Goal: Information Seeking & Learning: Learn about a topic

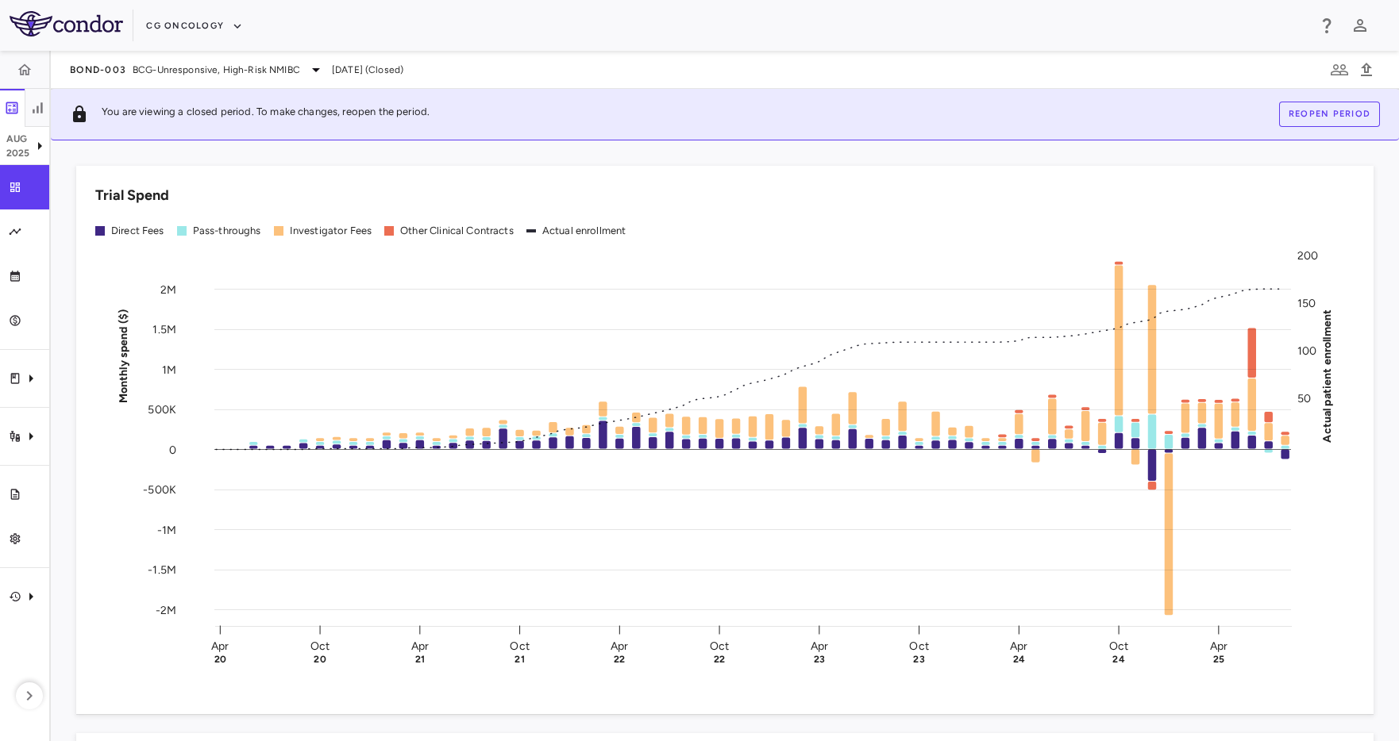
click at [100, 156] on div "Trial Spend Direct Fees Pass-throughs Investigator Fees Other Clinical Contract…" at bounding box center [715, 431] width 1316 height 568
click at [169, 25] on button "CG Oncology" at bounding box center [194, 25] width 97 height 25
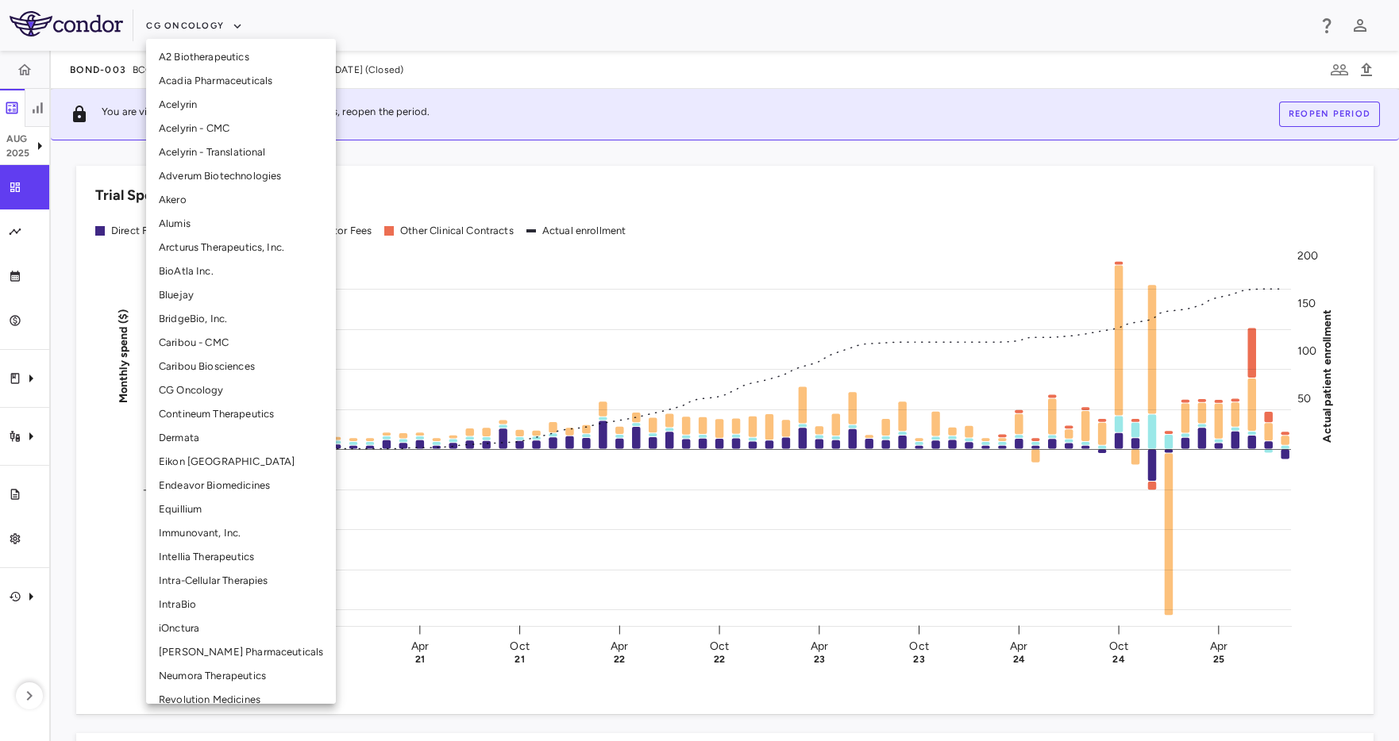
click at [205, 537] on li "Immunovant, Inc." at bounding box center [241, 534] width 190 height 24
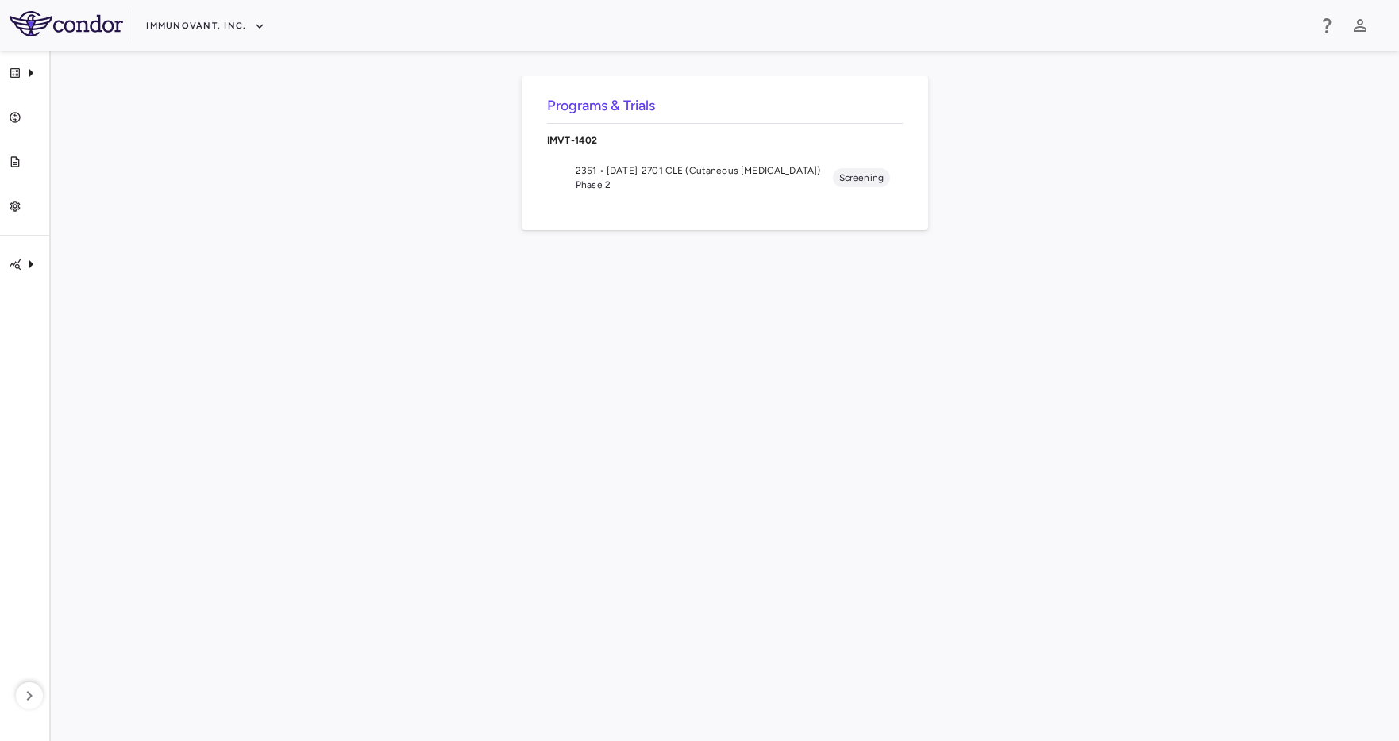
click at [669, 176] on span "2351 • 1402-2701 CLE (Cutaneous Lupus Erythematosus)" at bounding box center [704, 171] width 257 height 14
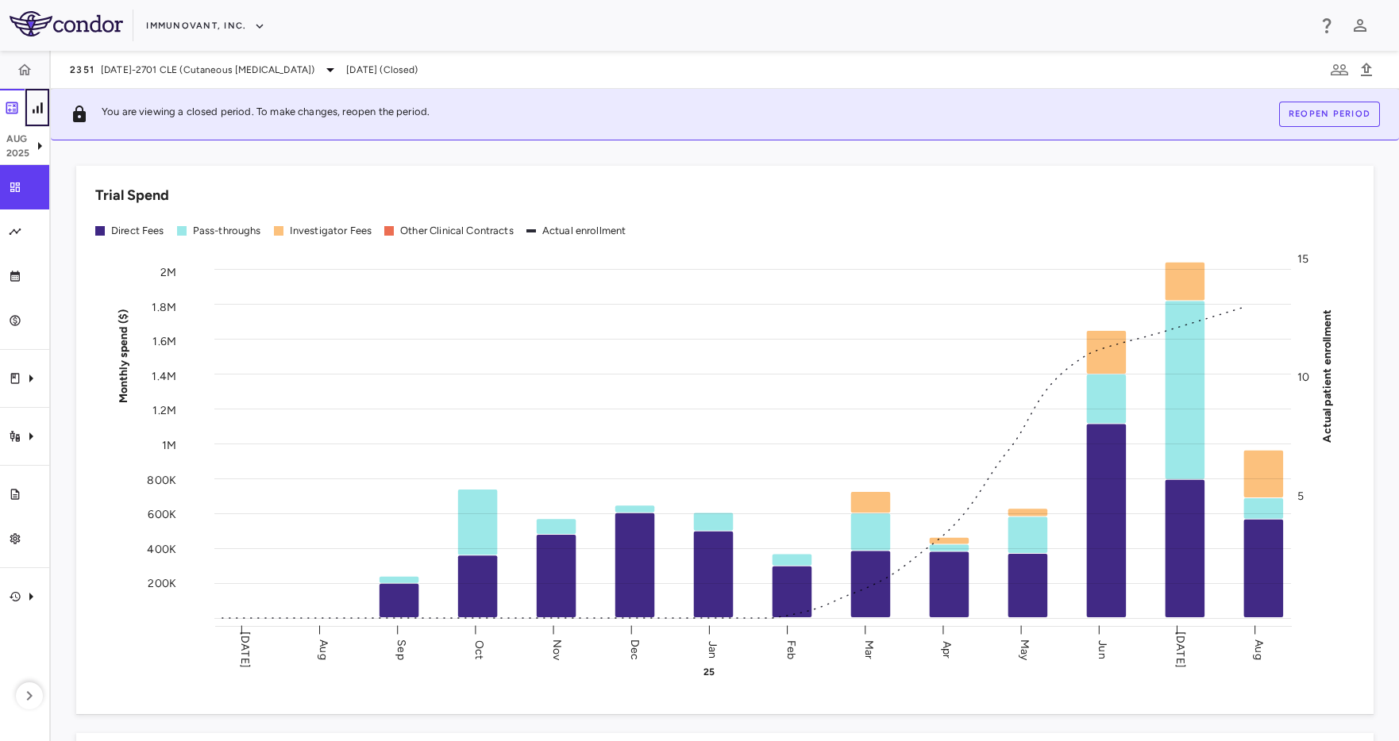
click at [40, 108] on icon "button" at bounding box center [38, 107] width 10 height 10
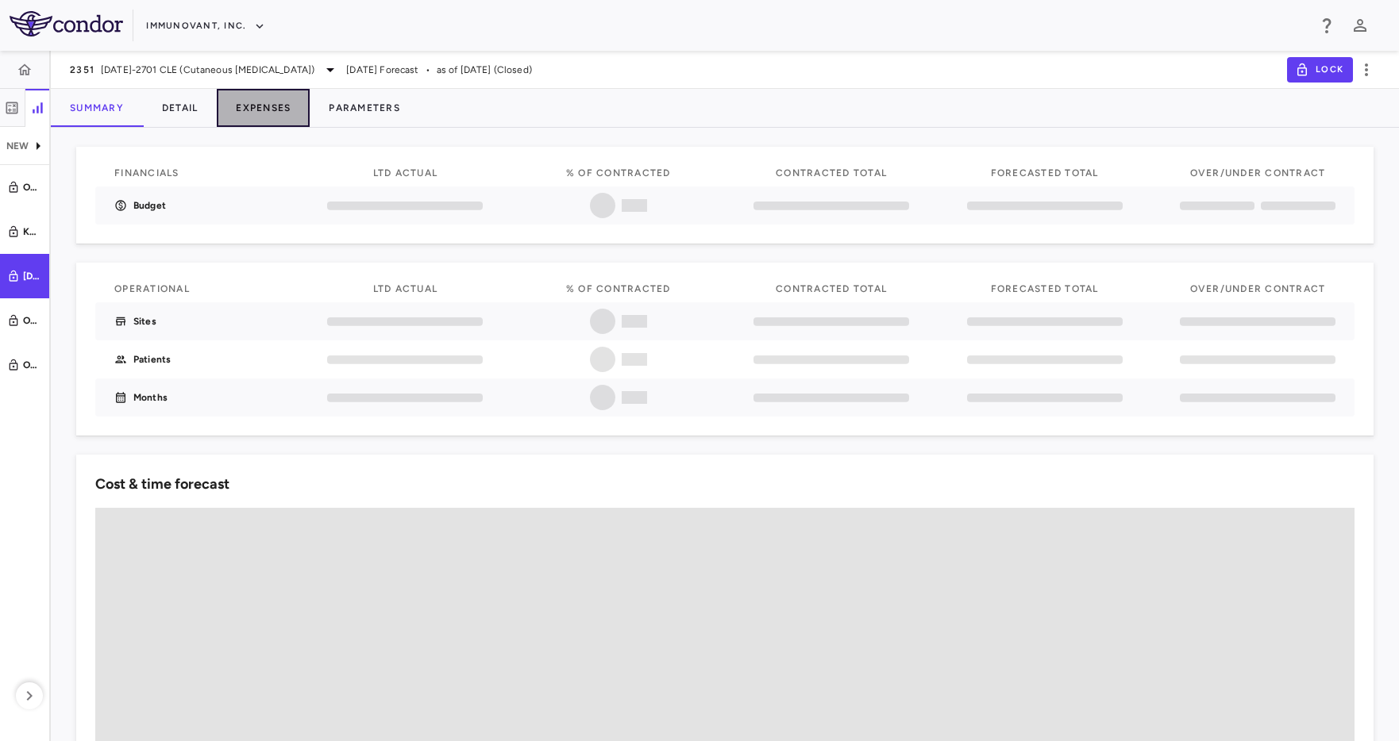
click at [264, 108] on button "Expenses" at bounding box center [263, 108] width 93 height 38
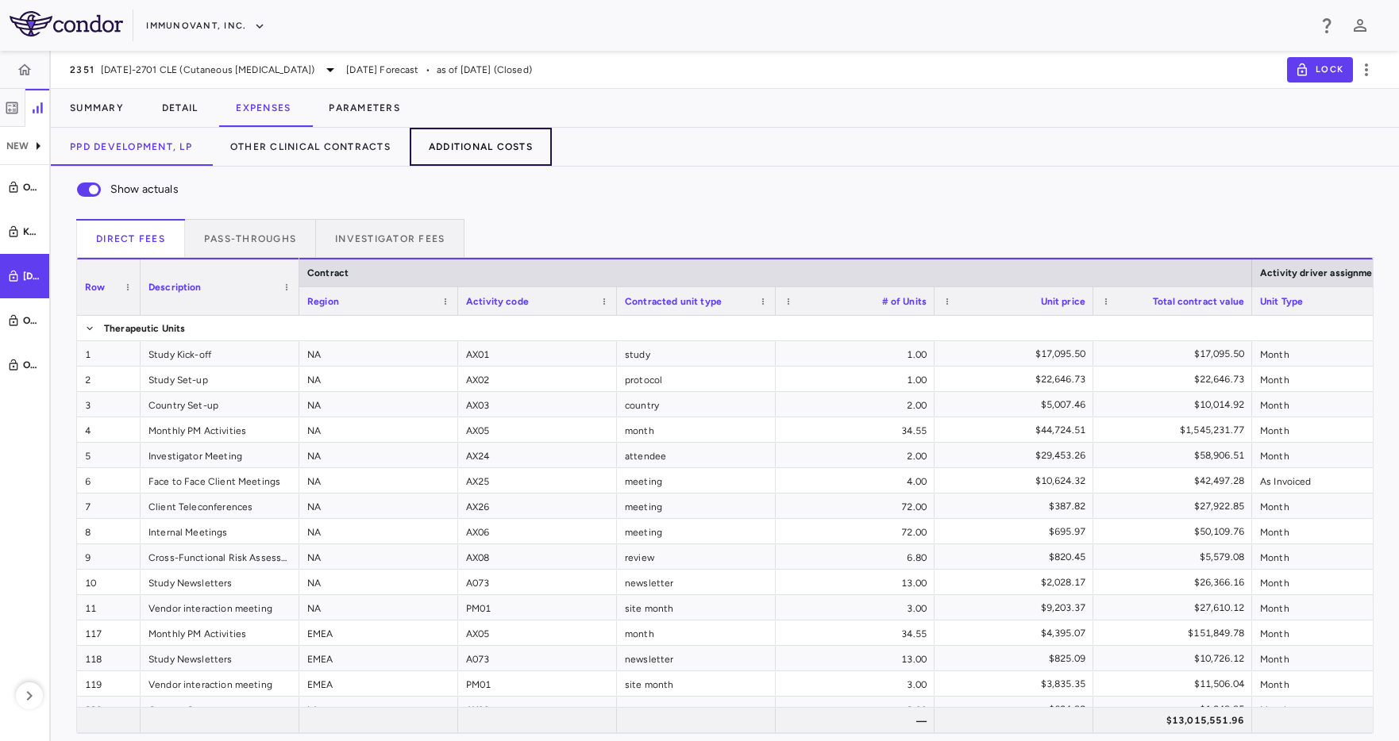
click at [422, 149] on button "Additional Costs" at bounding box center [481, 147] width 142 height 38
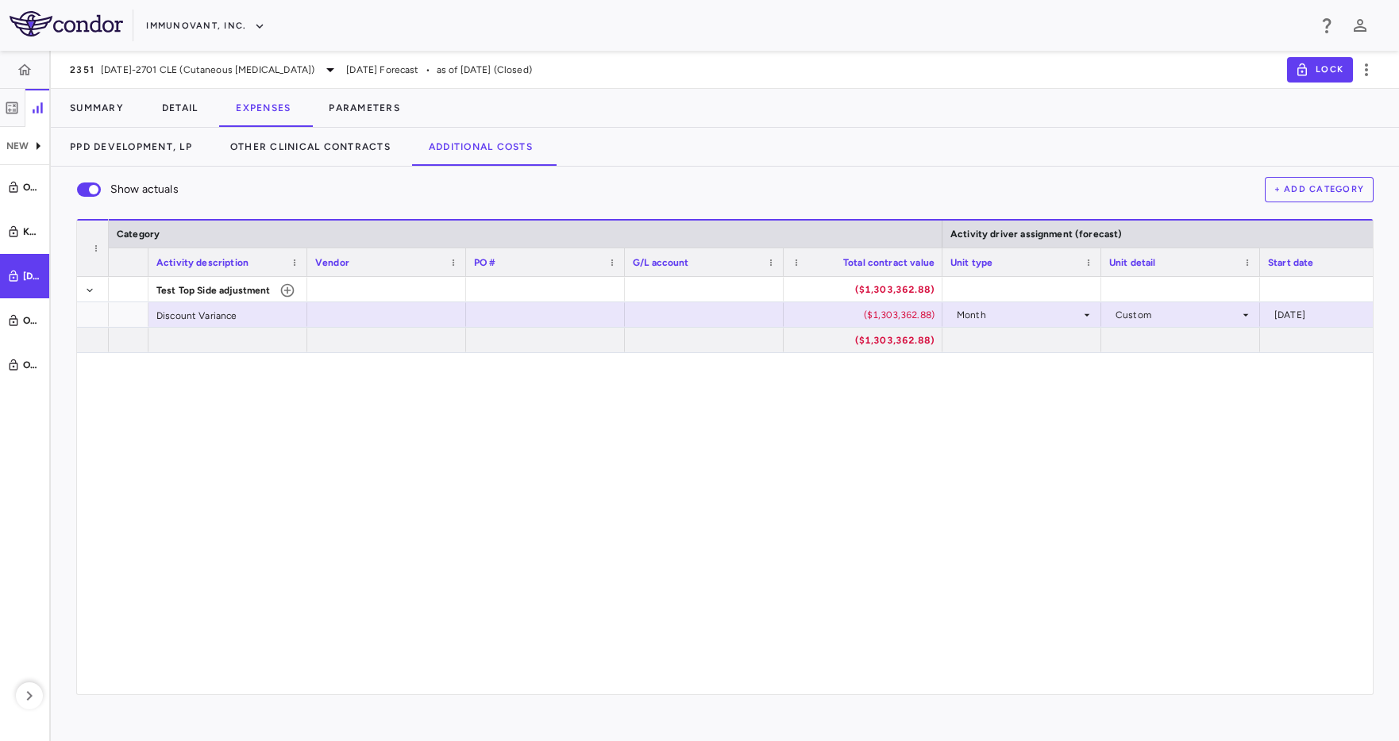
click at [892, 483] on div "Test Top Side adjustment ($1,303,362.88) Discount Variance ($1,303,362.88) Mont…" at bounding box center [741, 486] width 1264 height 418
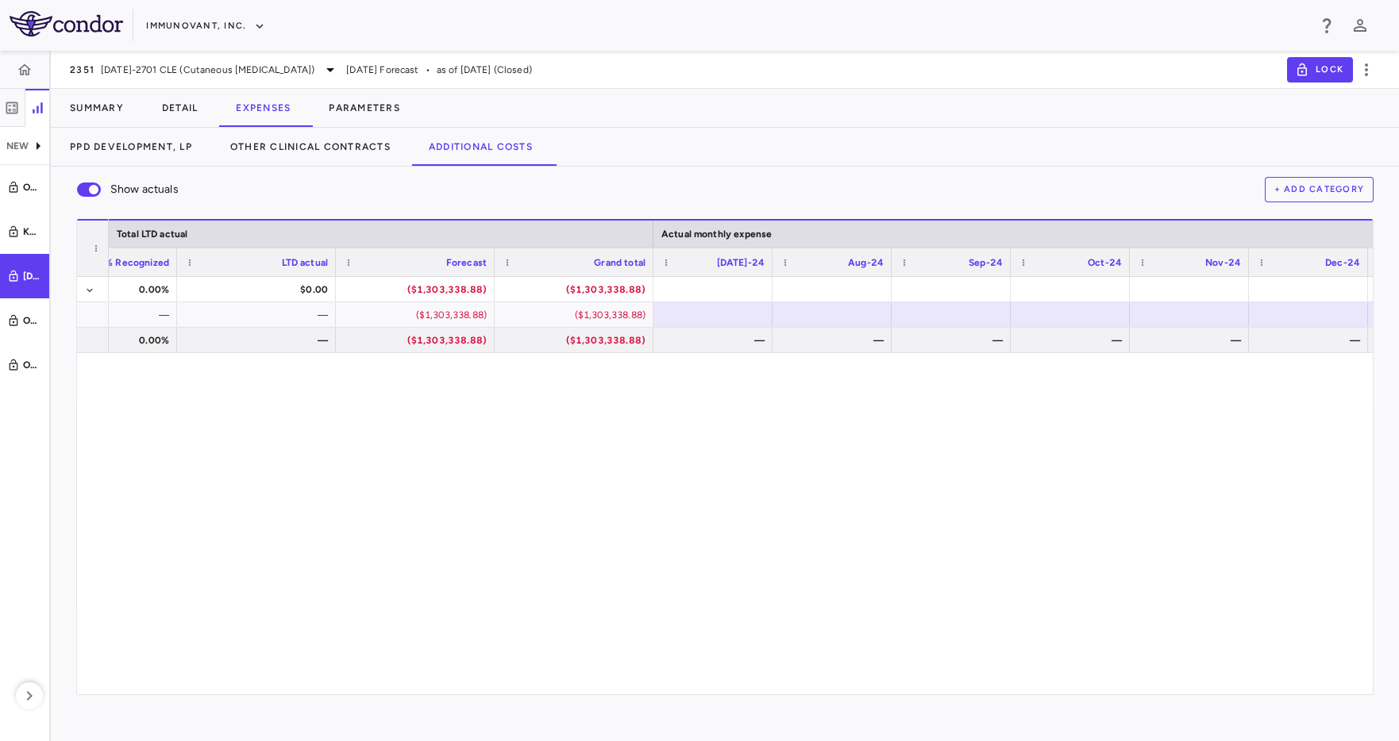
click at [684, 401] on div "0.00% $0.00 ($1,303,338.88) ($1,303,338.88) ($54,306.79) — — ($1,303,338.88) ($…" at bounding box center [741, 486] width 1264 height 418
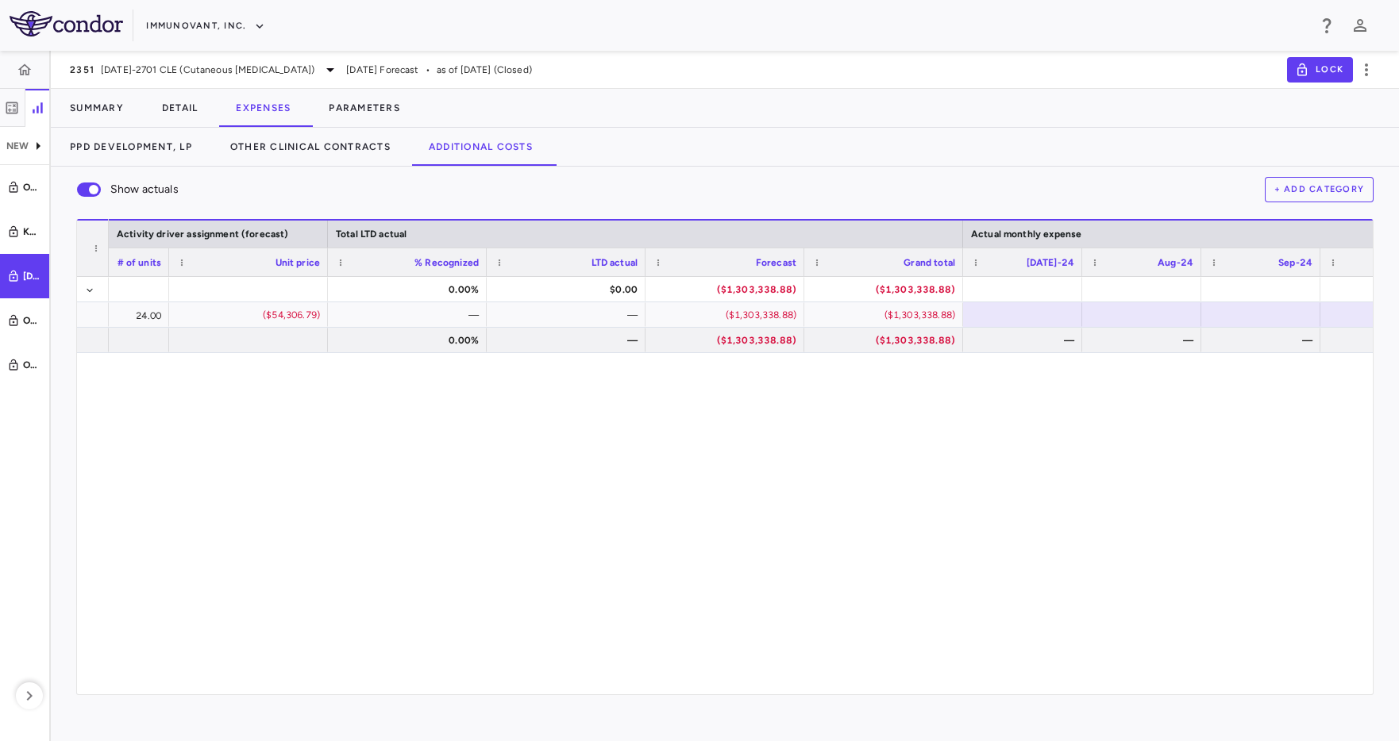
click at [800, 103] on div "Summary Detail Expenses Parameters" at bounding box center [725, 108] width 1348 height 38
click at [173, 110] on button "Detail" at bounding box center [180, 108] width 75 height 38
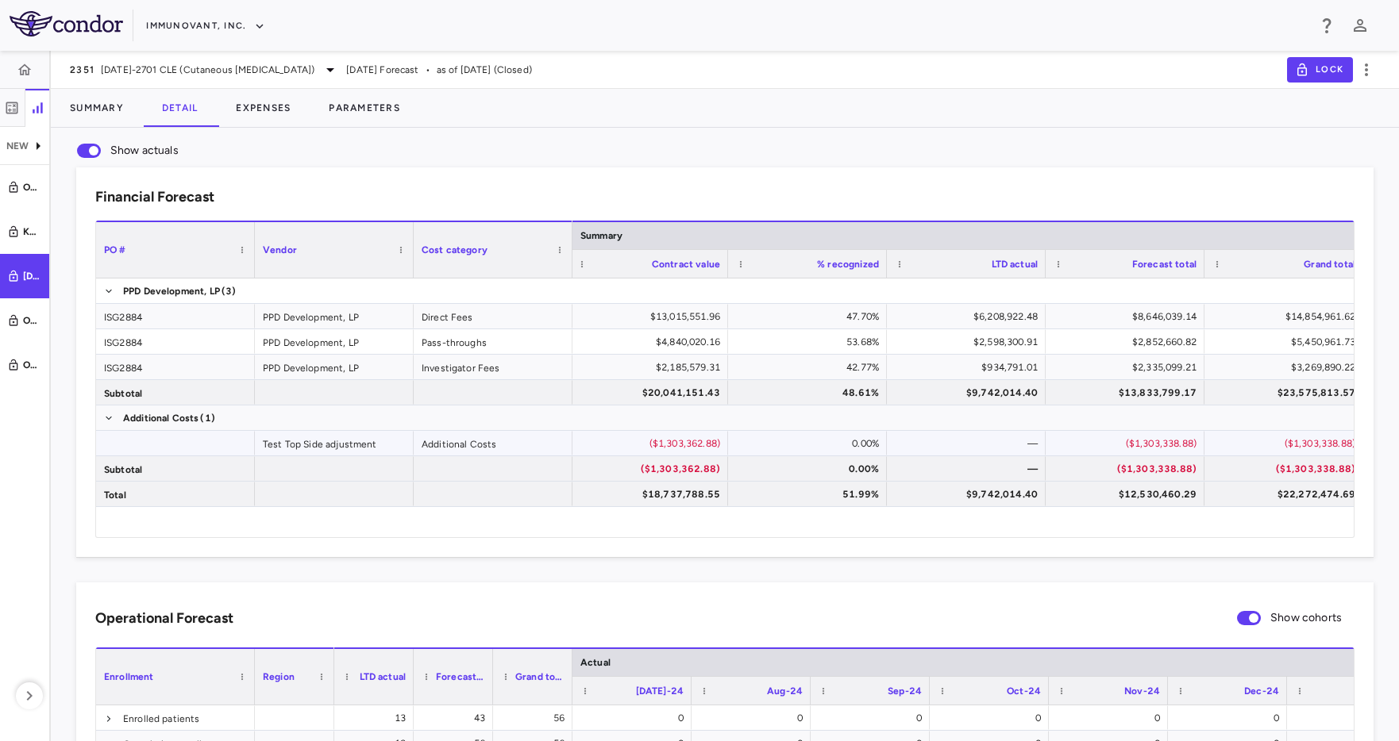
click at [1120, 440] on div "($1,303,338.88)" at bounding box center [1128, 443] width 137 height 25
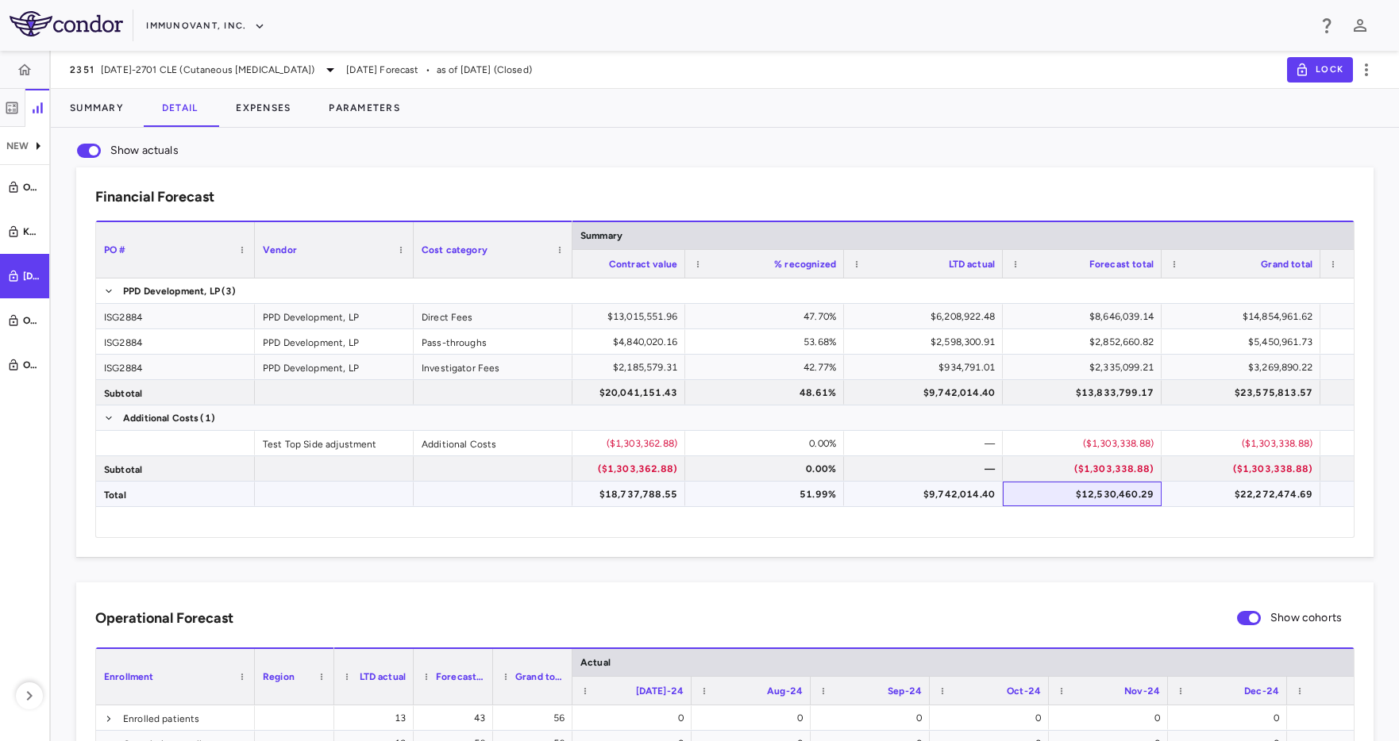
click at [1123, 496] on div "$12,530,460.29" at bounding box center [1085, 494] width 137 height 25
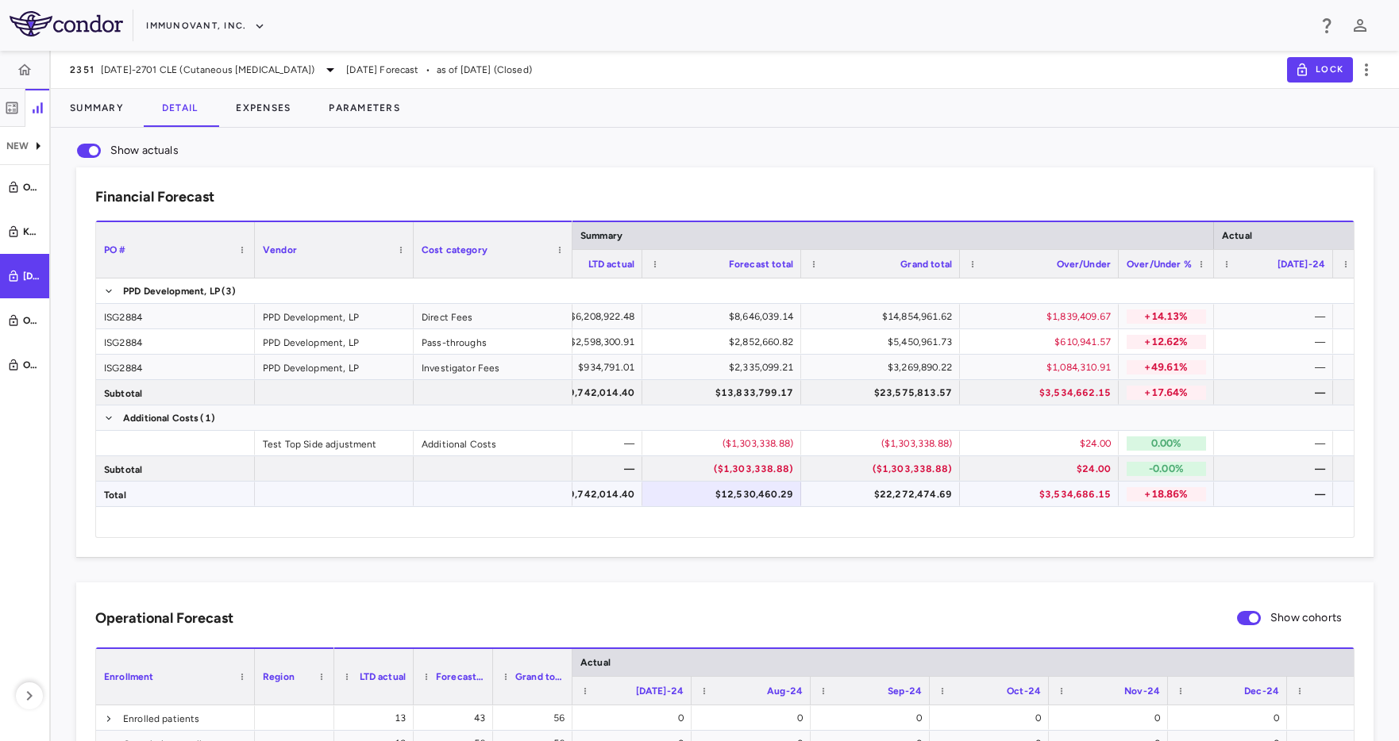
click at [1038, 495] on div "$3,534,686.15" at bounding box center [1042, 494] width 137 height 25
click at [901, 487] on div "$22,272,474.69" at bounding box center [883, 494] width 137 height 25
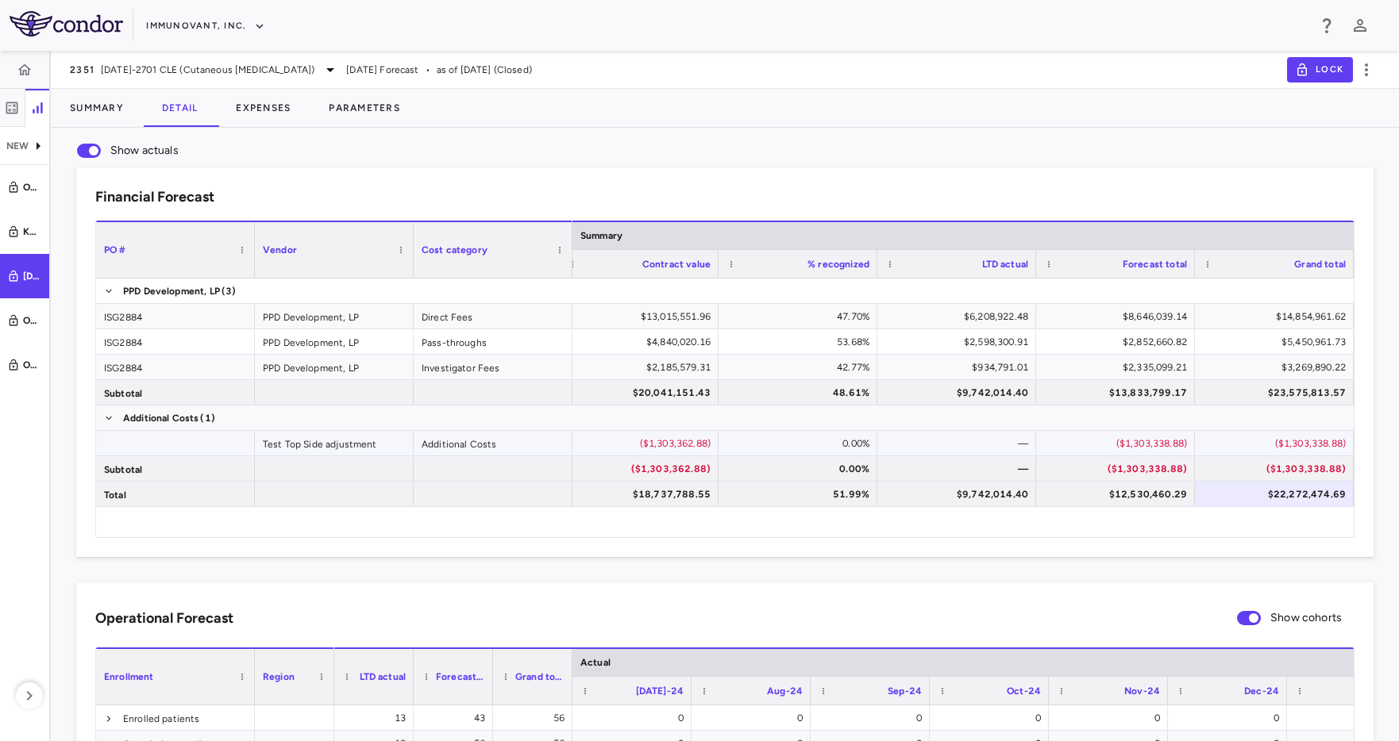
click at [672, 445] on div "($1,303,362.88)" at bounding box center [642, 443] width 137 height 25
click at [676, 489] on div "$18,737,788.55" at bounding box center [642, 494] width 137 height 25
click at [700, 450] on div "($1,303,362.88)" at bounding box center [642, 443] width 137 height 25
click at [788, 450] on div "0.00%" at bounding box center [801, 443] width 137 height 25
click at [773, 476] on div "0.00%" at bounding box center [801, 468] width 137 height 25
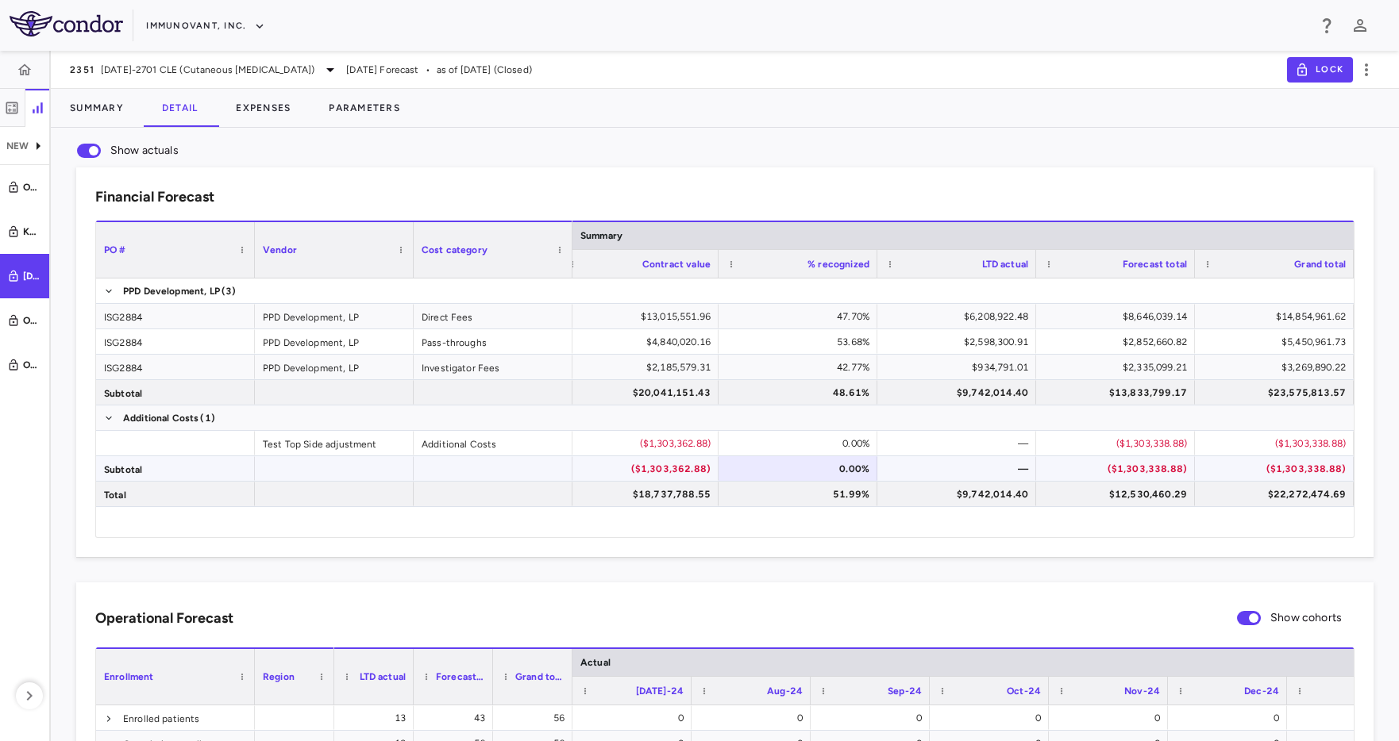
click at [659, 472] on div "($1,303,362.88)" at bounding box center [642, 468] width 137 height 25
click at [812, 131] on div "Show actuals Financial Forecast Drag here to set column labels PO # Vendor Cost…" at bounding box center [725, 718] width 1348 height 1181
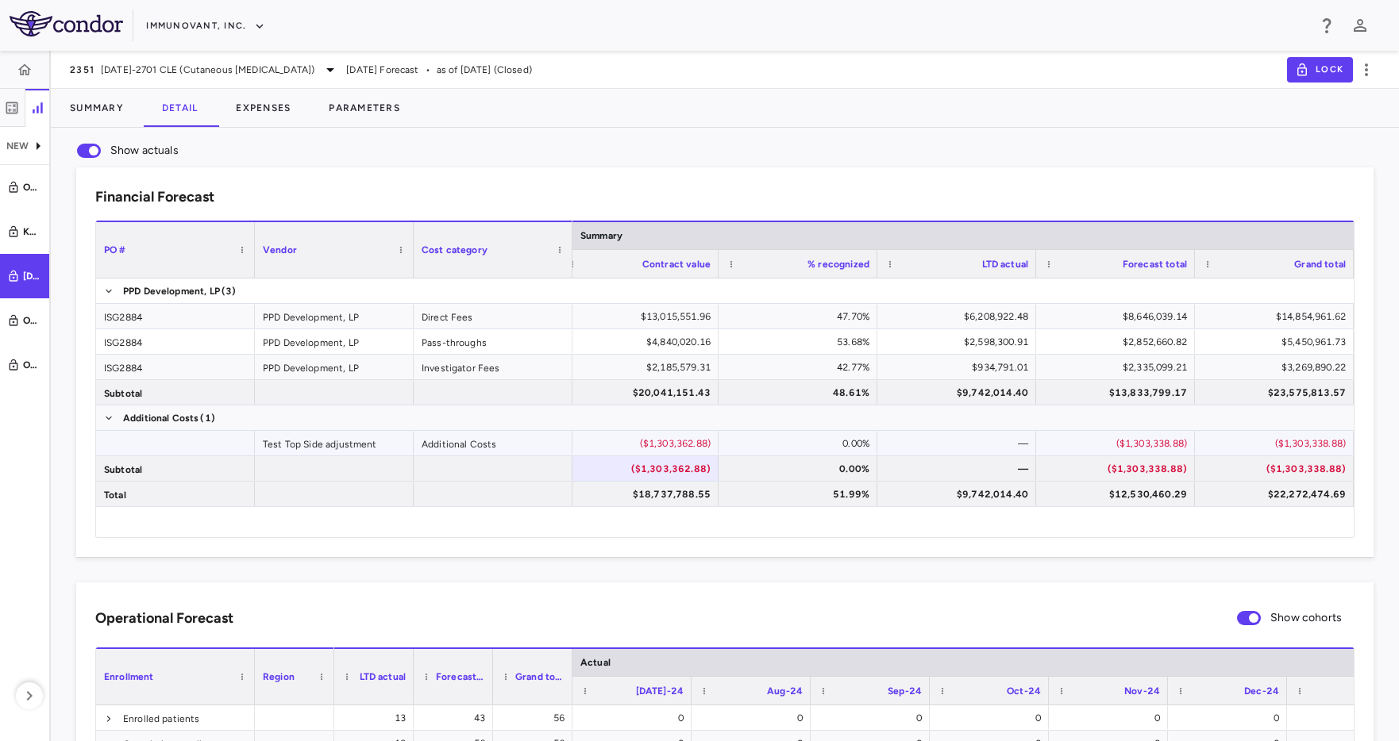
click at [1106, 448] on div "($1,303,338.88)" at bounding box center [1118, 443] width 137 height 25
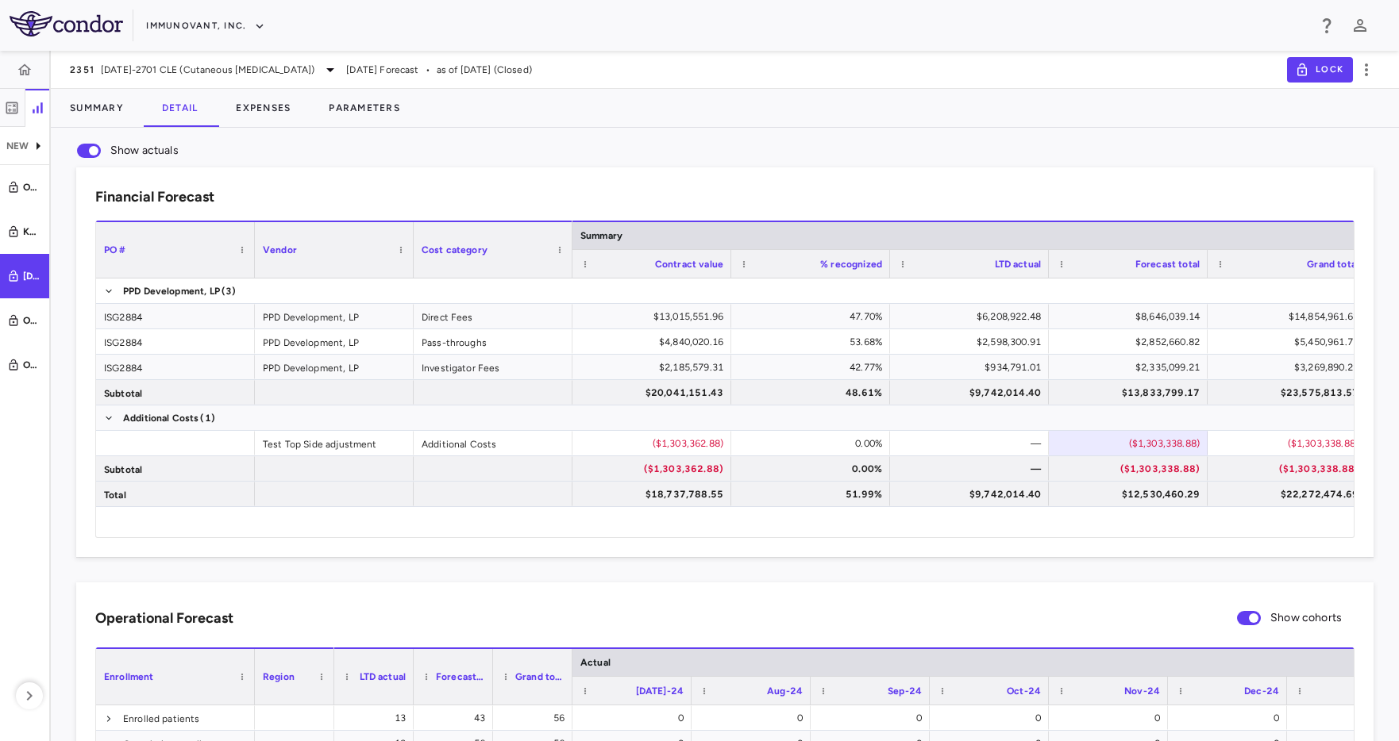
click at [929, 158] on div "Financial Forecast Drag here to set column labels PO # Vendor Cost category" at bounding box center [712, 349] width 1323 height 415
click at [379, 112] on button "Parameters" at bounding box center [365, 108] width 110 height 38
click at [245, 113] on button "Expenses" at bounding box center [263, 108] width 93 height 38
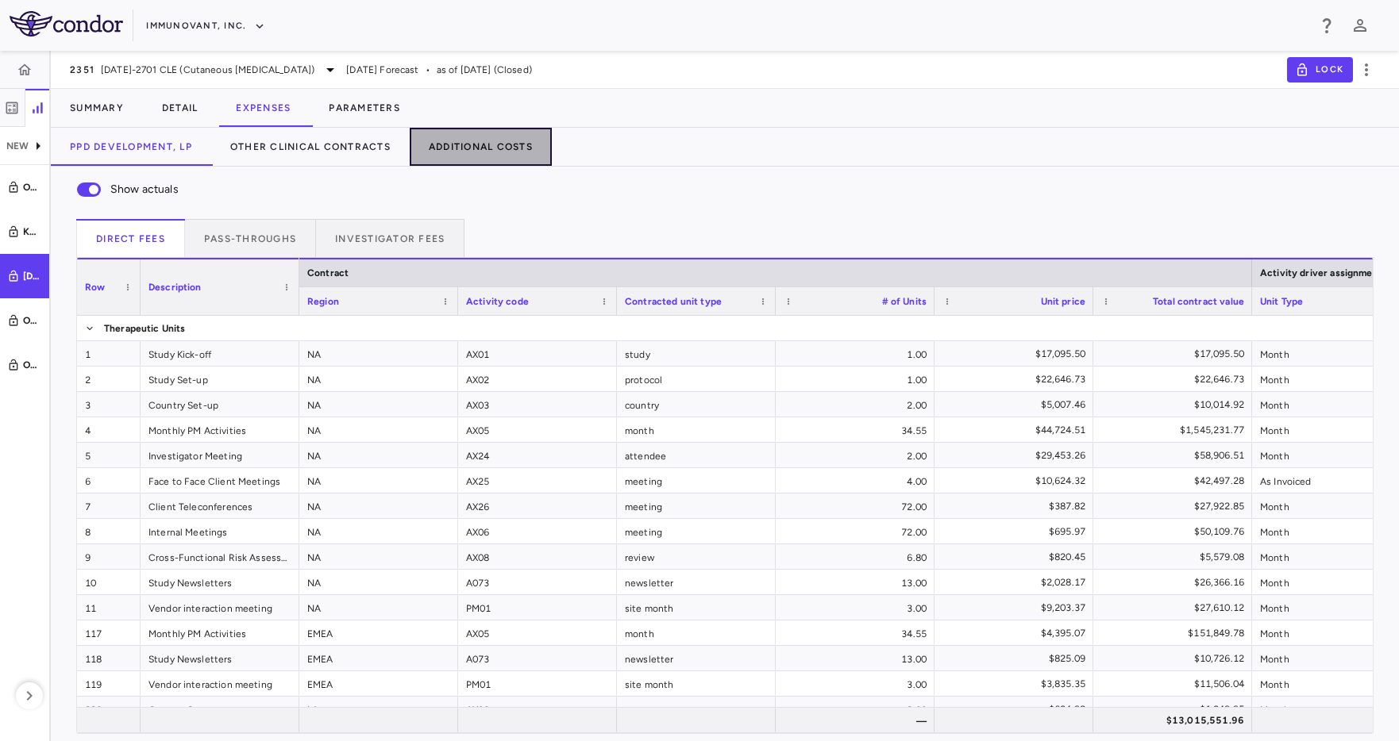
click at [494, 144] on button "Additional Costs" at bounding box center [481, 147] width 142 height 38
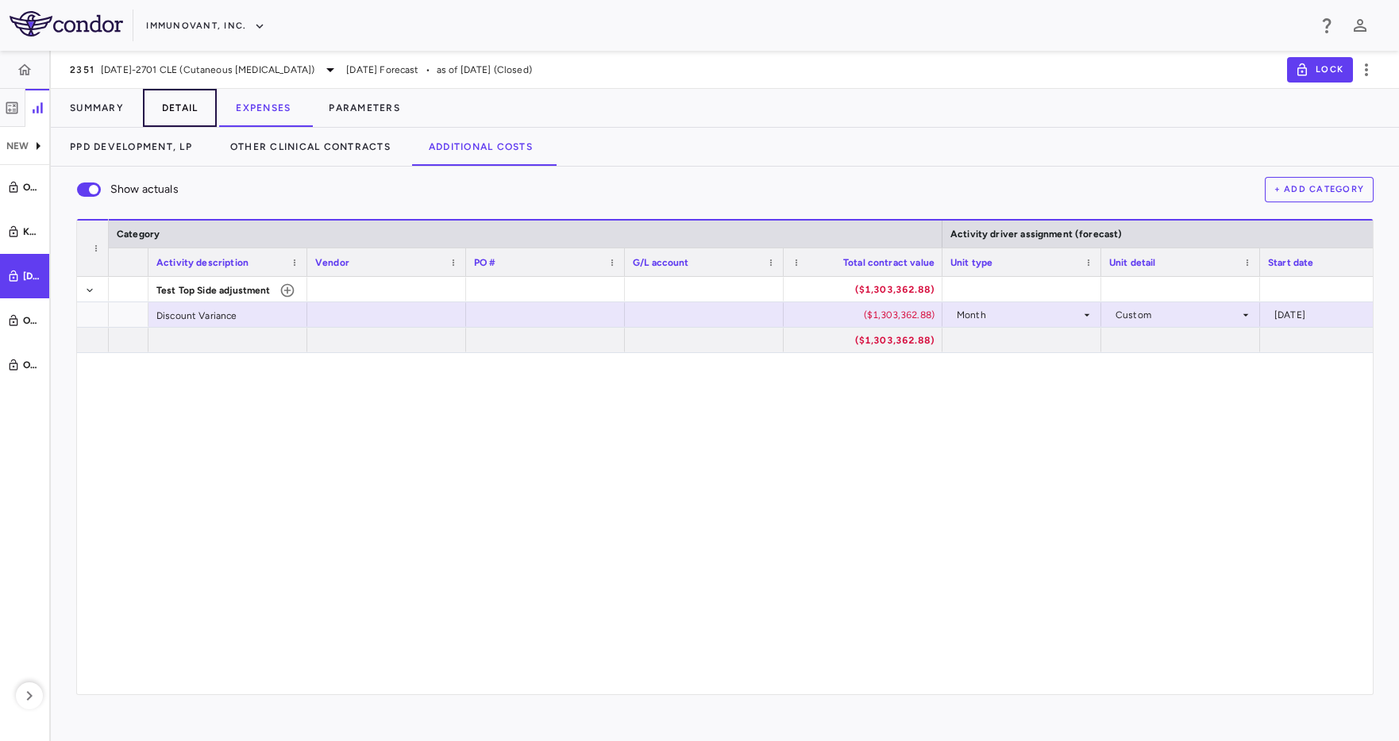
click at [171, 107] on button "Detail" at bounding box center [180, 108] width 75 height 38
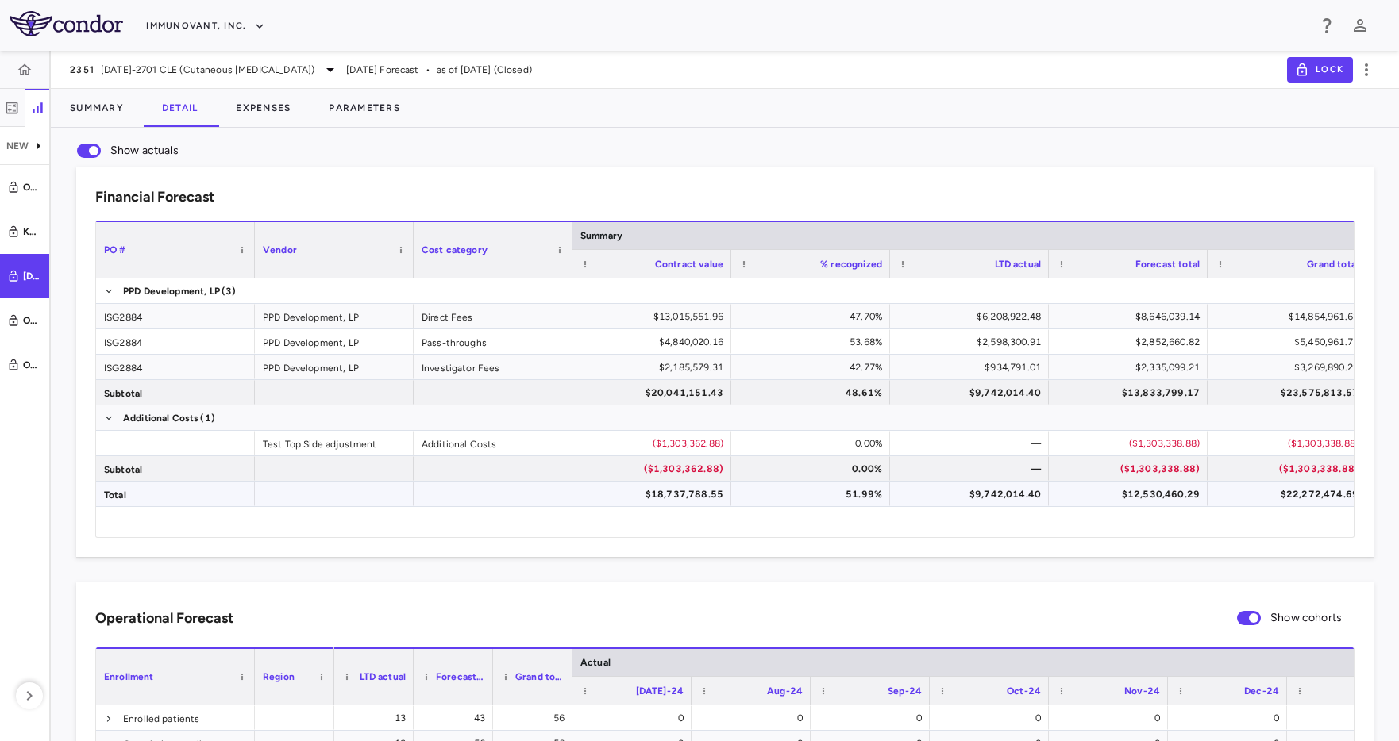
click at [699, 488] on div "$18,737,788.55" at bounding box center [655, 494] width 137 height 25
click at [115, 95] on button "Summary" at bounding box center [97, 108] width 92 height 38
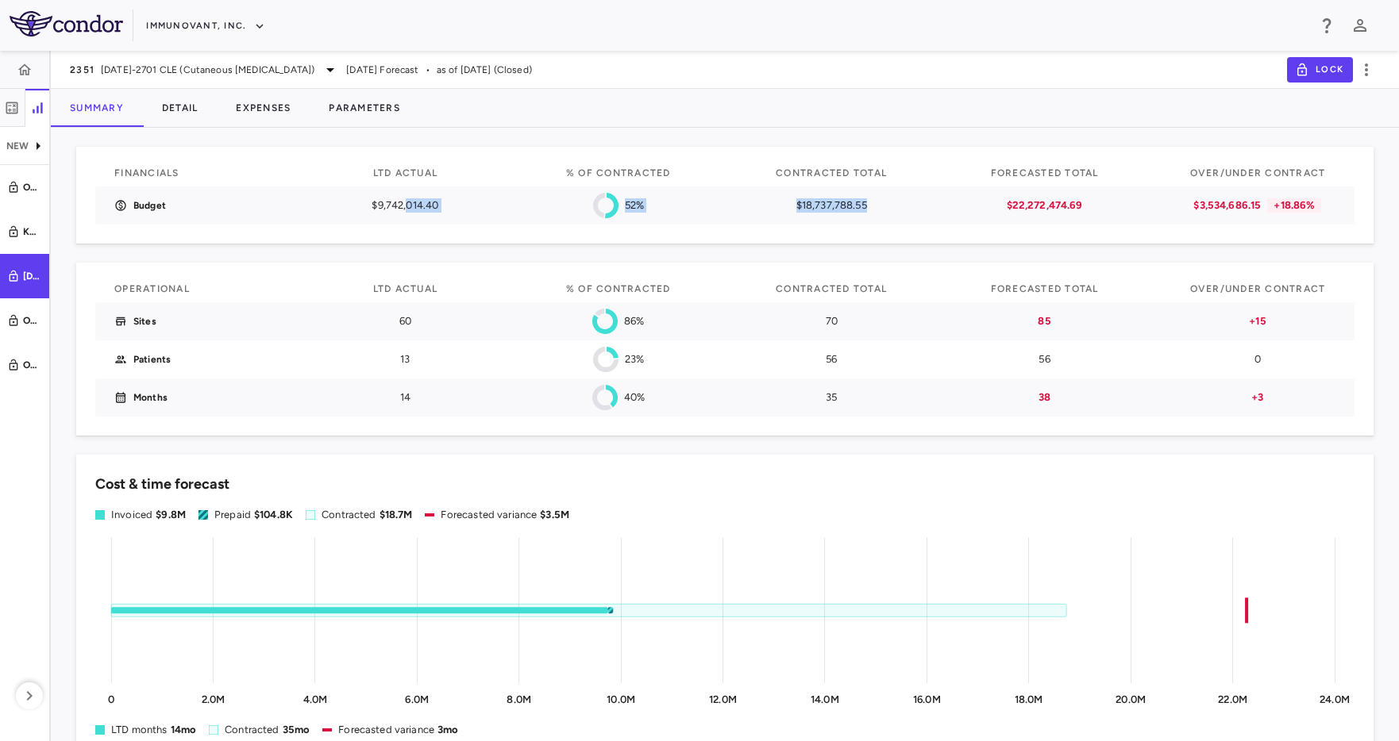
drag, startPoint x: 407, startPoint y: 208, endPoint x: 860, endPoint y: 245, distance: 454.1
click at [860, 245] on div "Financials LTD actual % of Contracted Contracted Total Forecasted Total Over/Un…" at bounding box center [724, 285] width 1297 height 302
drag, startPoint x: 749, startPoint y: 223, endPoint x: 712, endPoint y: 235, distance: 38.4
click at [747, 224] on div "$18,737,788.55" at bounding box center [831, 206] width 175 height 38
drag, startPoint x: 813, startPoint y: 208, endPoint x: 925, endPoint y: 206, distance: 111.9
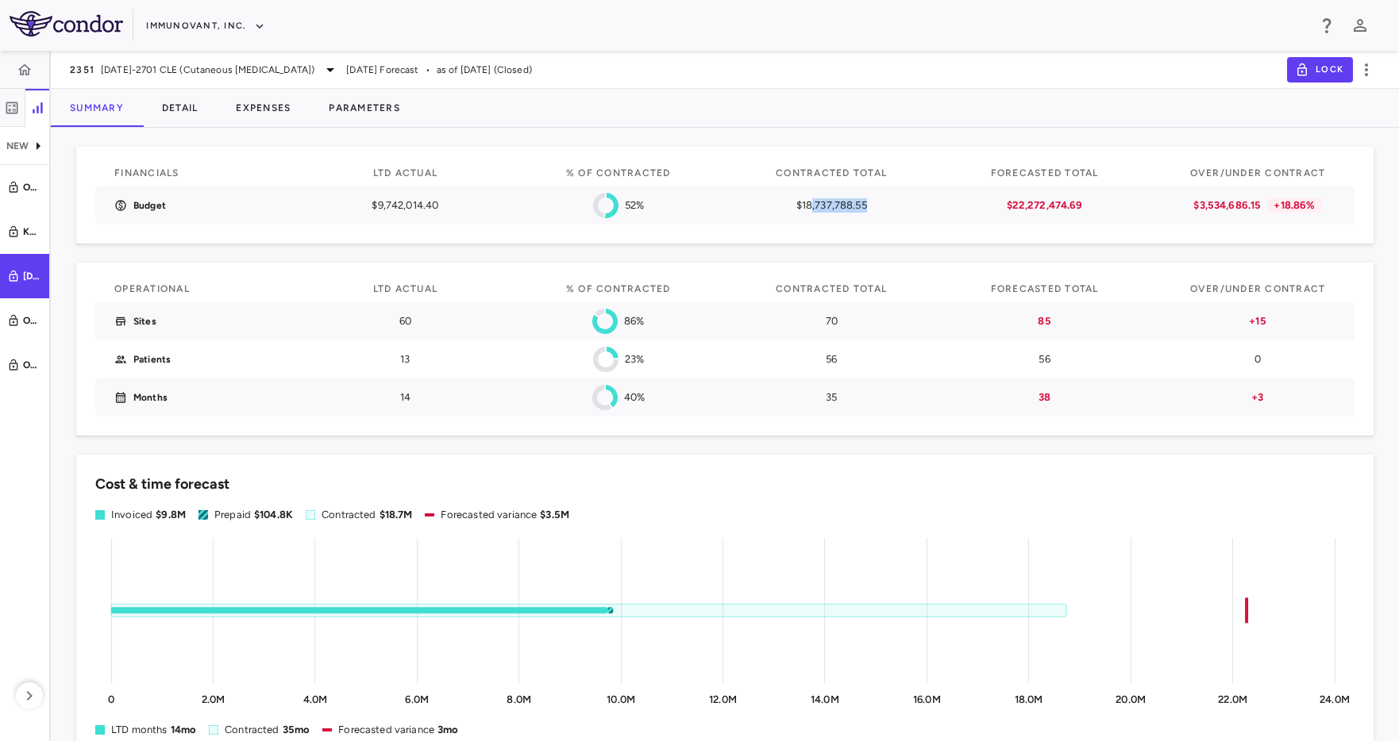
click at [925, 206] on div "Budget $9,742,014.40 52% $18,737,788.55 $22,272,474.69 $3,534,686.15 +18.86%" at bounding box center [724, 206] width 1259 height 38
click at [840, 204] on p "$18,737,788.55" at bounding box center [831, 205] width 156 height 14
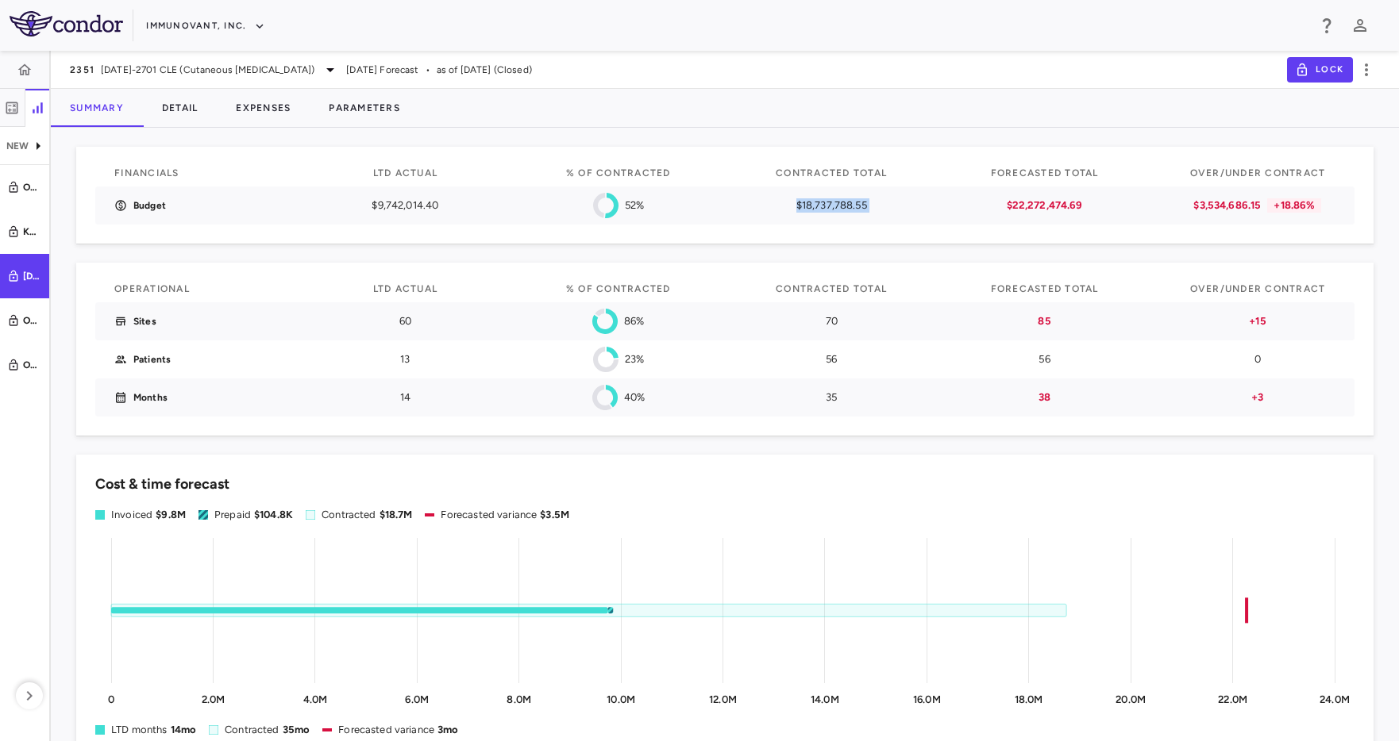
click at [764, 214] on div "$18,737,788.55" at bounding box center [831, 206] width 175 height 38
drag, startPoint x: 1027, startPoint y: 208, endPoint x: 1273, endPoint y: 208, distance: 246.1
click at [1273, 208] on div "Budget $9,742,014.40 52% $18,737,788.55 $22,272,474.69 $3,534,686.15 +18.86%" at bounding box center [724, 206] width 1259 height 38
drag, startPoint x: 1273, startPoint y: 208, endPoint x: 1369, endPoint y: 211, distance: 95.3
click at [1369, 211] on div "Financials LTD actual % of Contracted Contracted Total Forecasted Total Over/Un…" at bounding box center [724, 195] width 1297 height 97
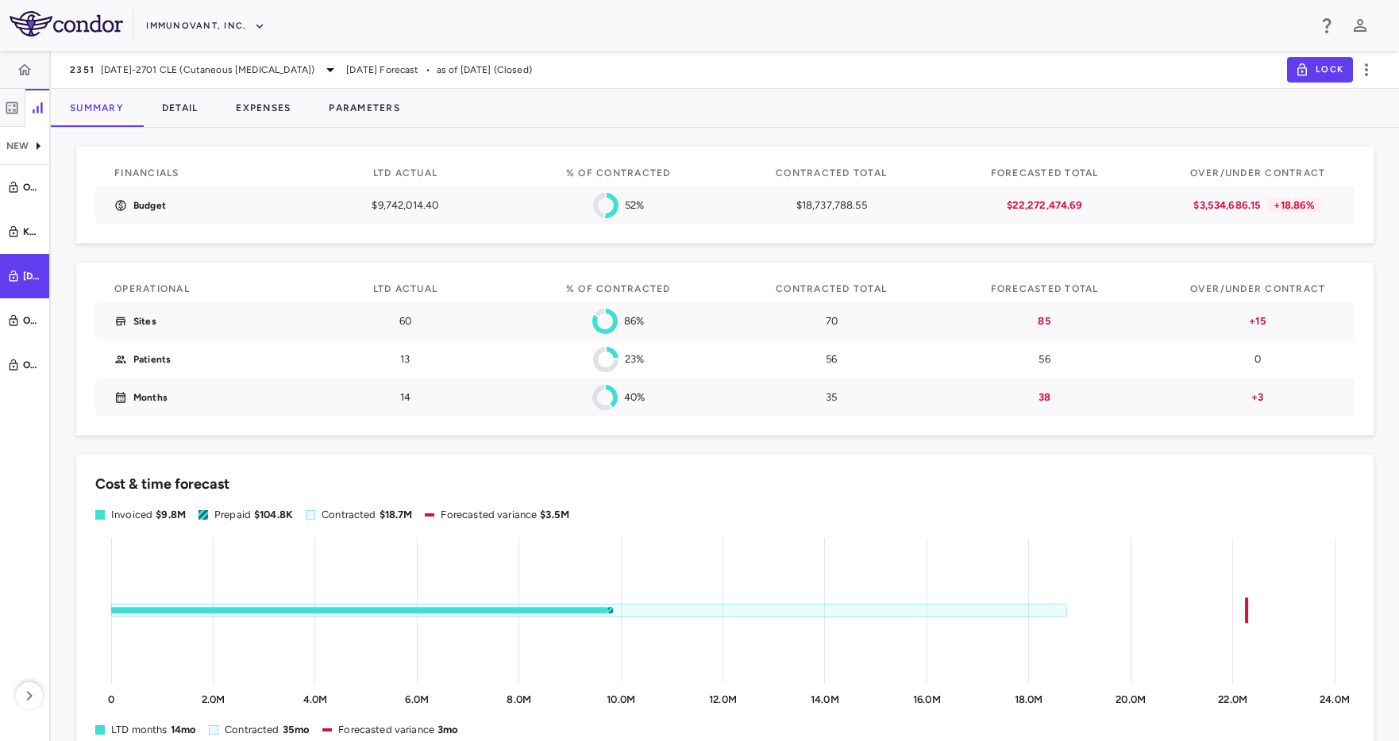
click at [733, 106] on div "Summary Detail Expenses Parameters" at bounding box center [725, 108] width 1348 height 38
click at [181, 105] on button "Detail" at bounding box center [180, 108] width 75 height 38
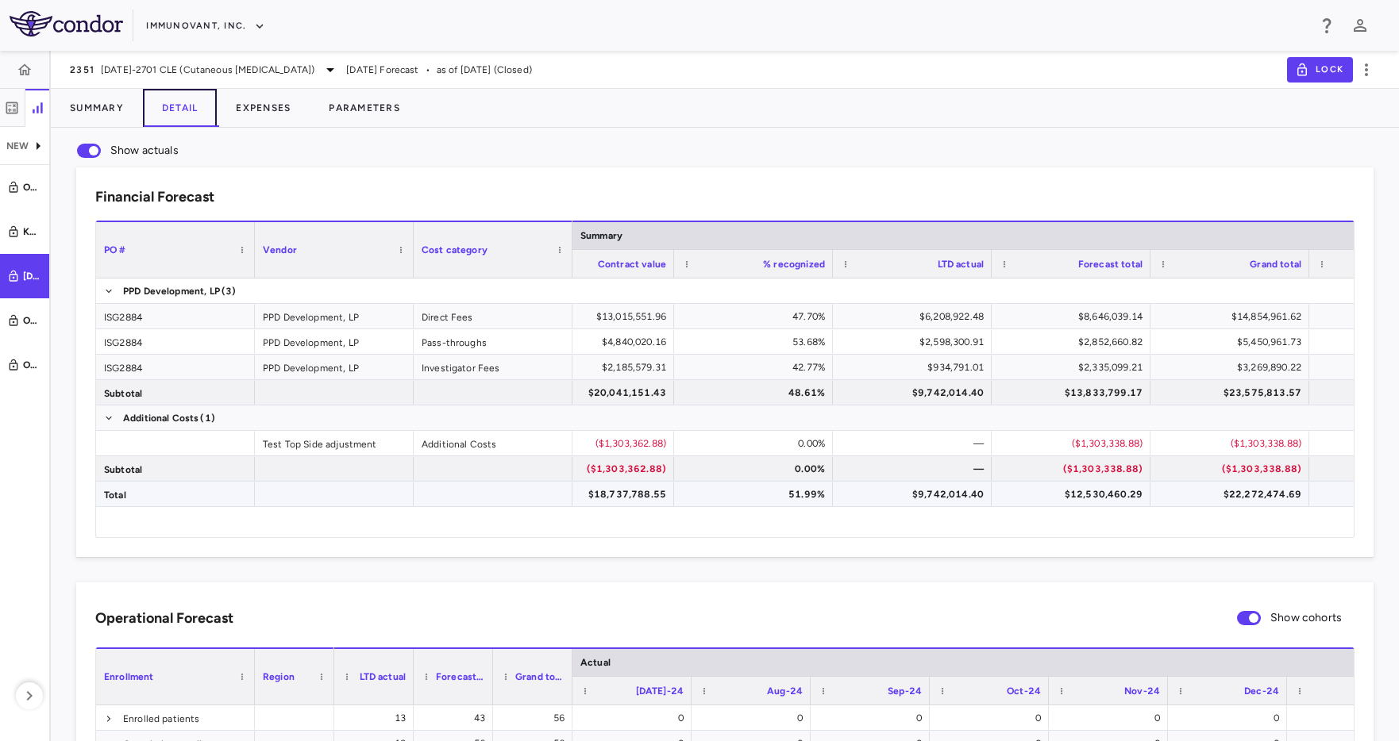
scroll to position [0, 128]
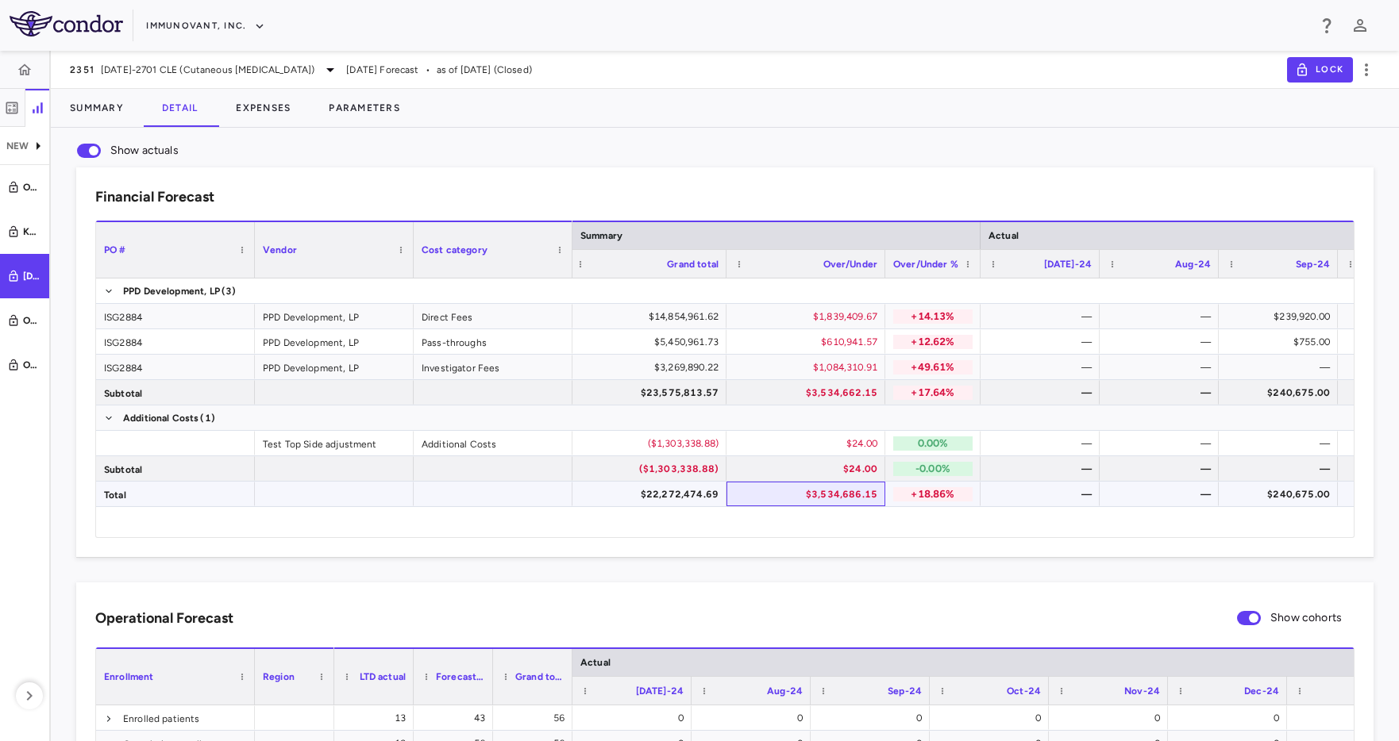
click at [776, 499] on div "$3,534,686.15" at bounding box center [809, 494] width 137 height 25
click at [286, 114] on button "Expenses" at bounding box center [263, 108] width 93 height 38
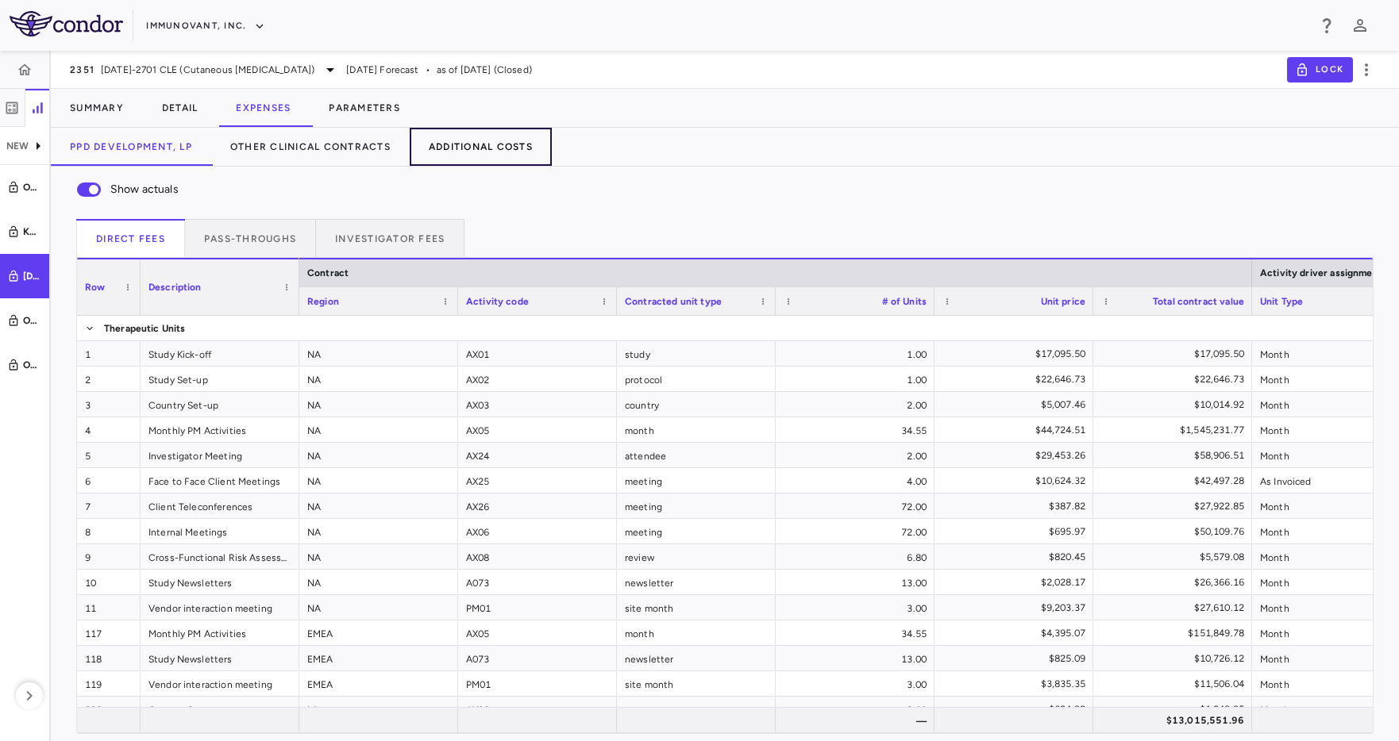
click at [452, 156] on button "Additional Costs" at bounding box center [481, 147] width 142 height 38
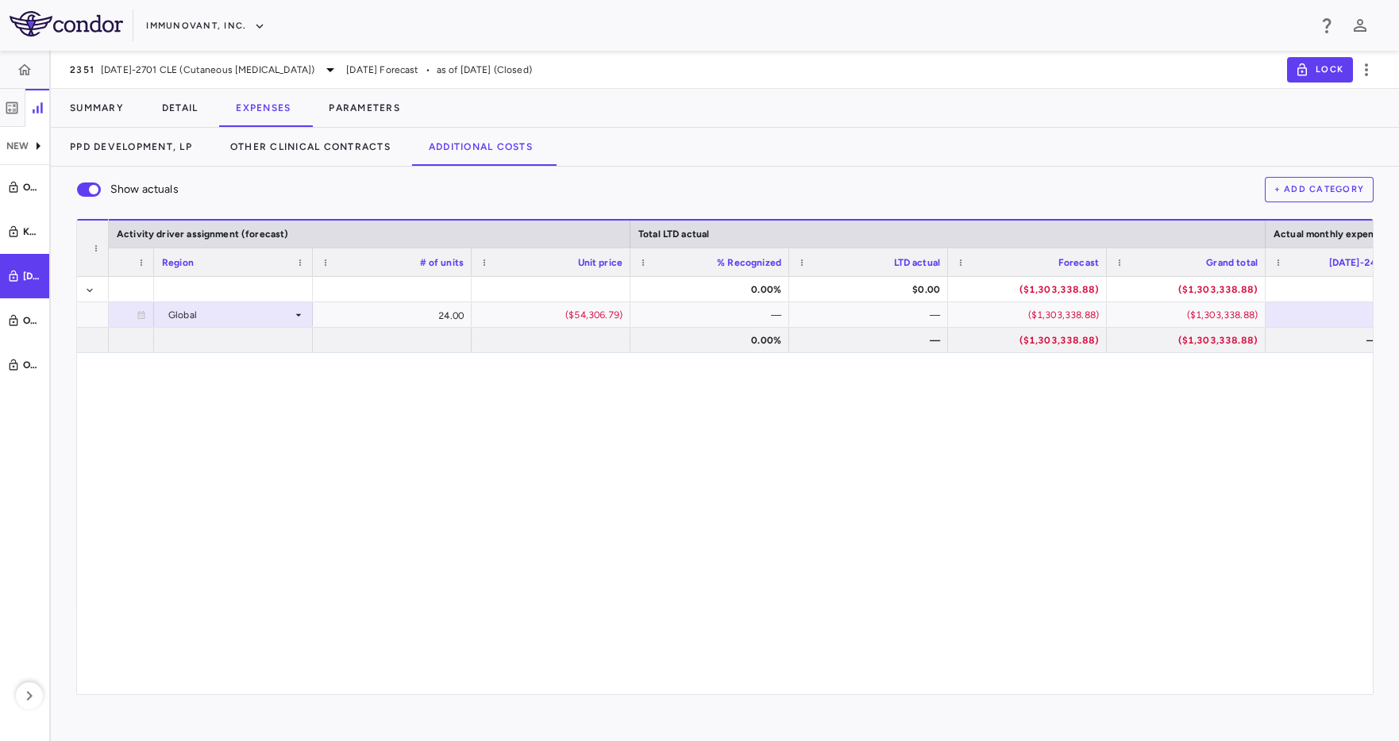
click at [869, 468] on div "0.00% $0.00 ($1,303,338.88) ($1,303,338.88) 2027-08-31 Global 24.00 ($54,306.79…" at bounding box center [741, 486] width 1264 height 418
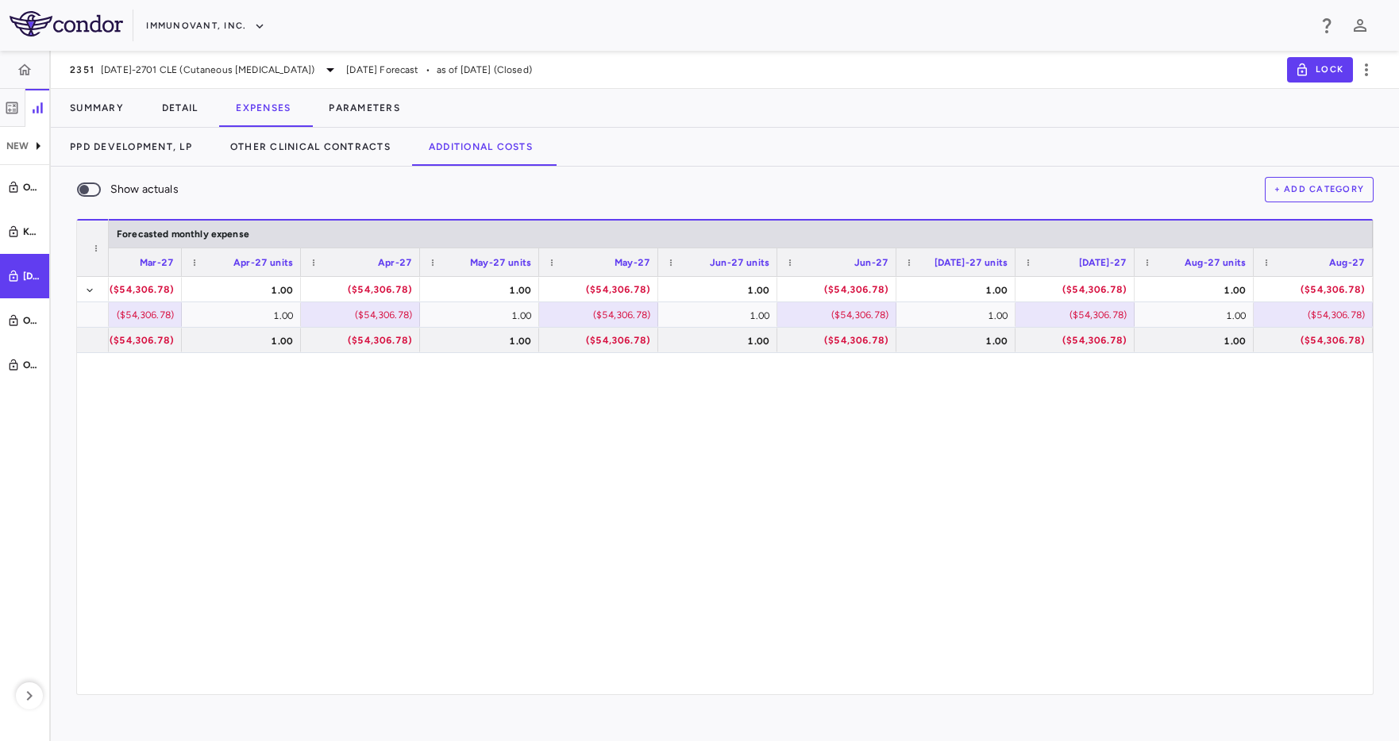
click at [865, 162] on div "PPD Development, LP Other Clinical Contracts Additional Costs" at bounding box center [725, 147] width 1348 height 38
click at [606, 432] on div "1.00 ($54,306.78) 1.00 ($54,306.78) 1.00 ($54,306.78) 1.00 ($54,306.78) 1.00 ($…" at bounding box center [741, 486] width 1264 height 418
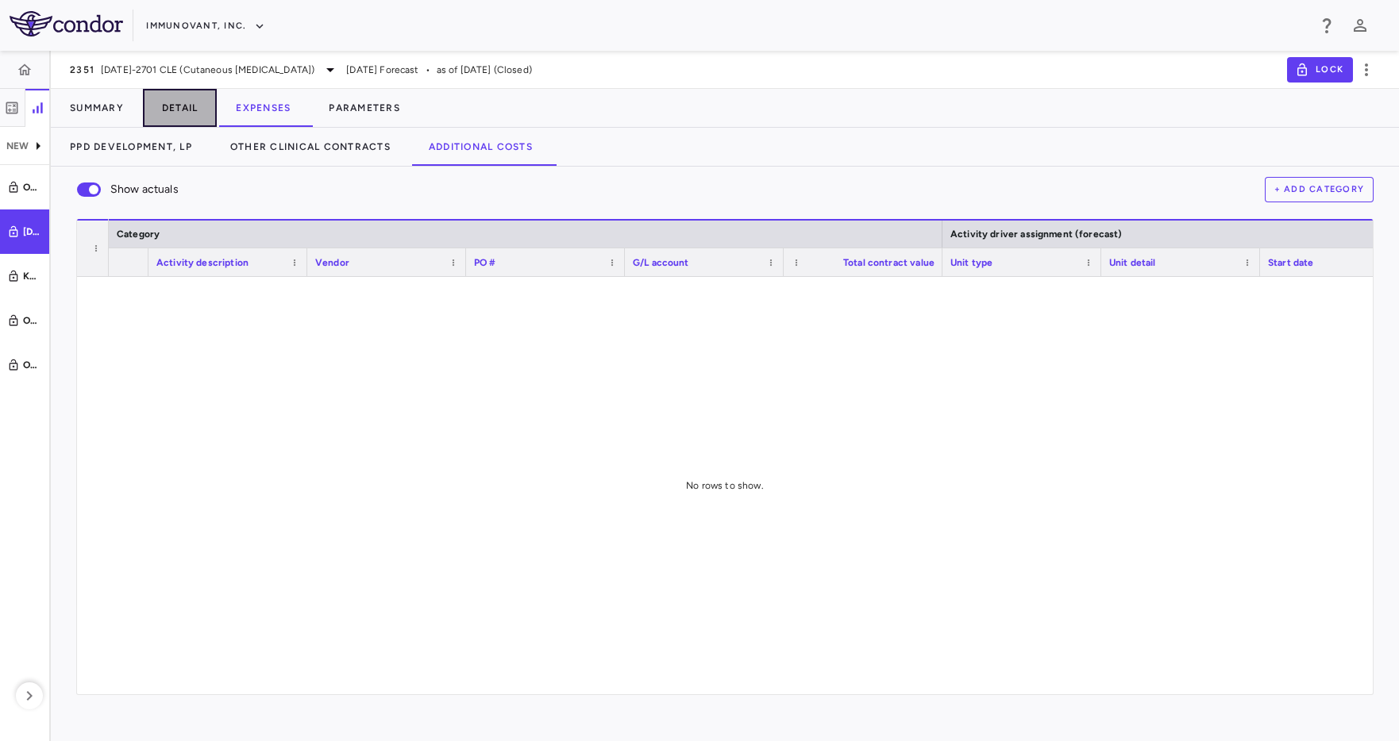
click at [180, 106] on button "Detail" at bounding box center [180, 108] width 75 height 38
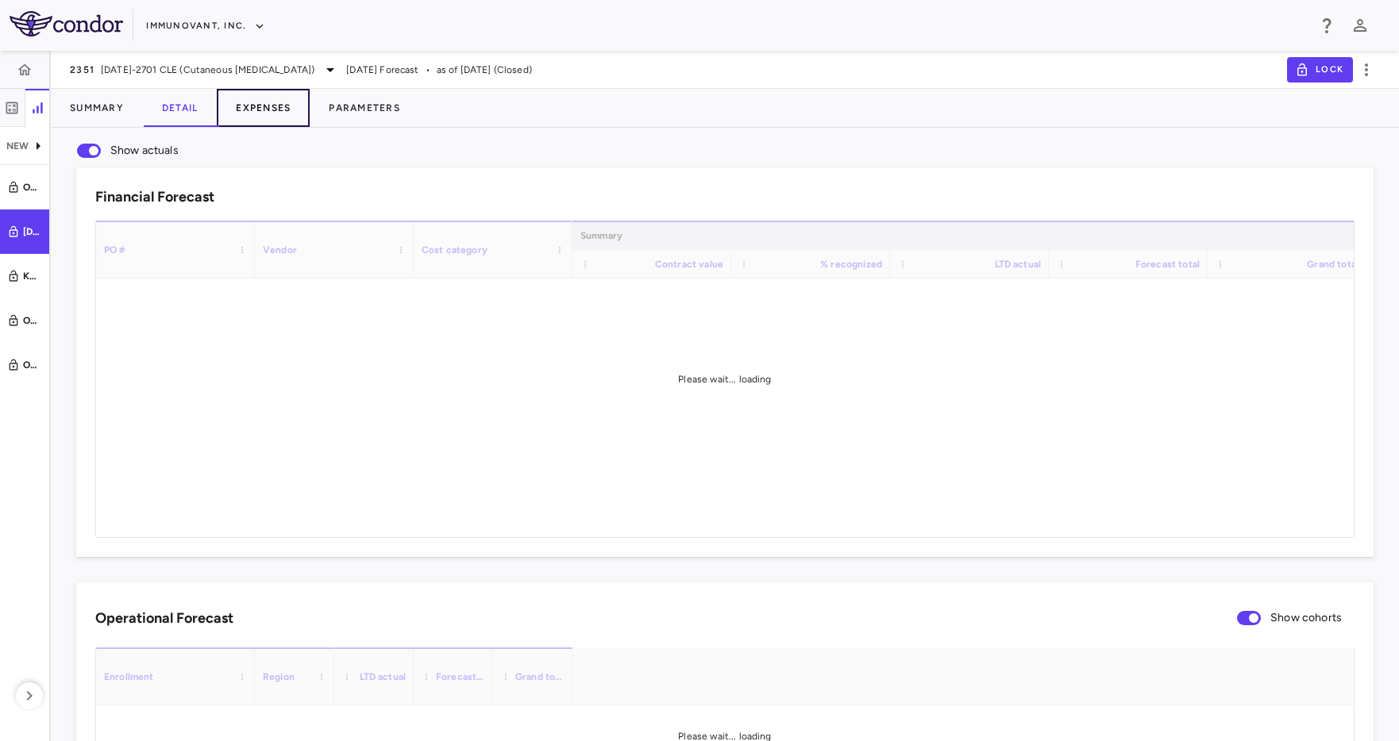
click at [249, 101] on button "Expenses" at bounding box center [263, 108] width 93 height 38
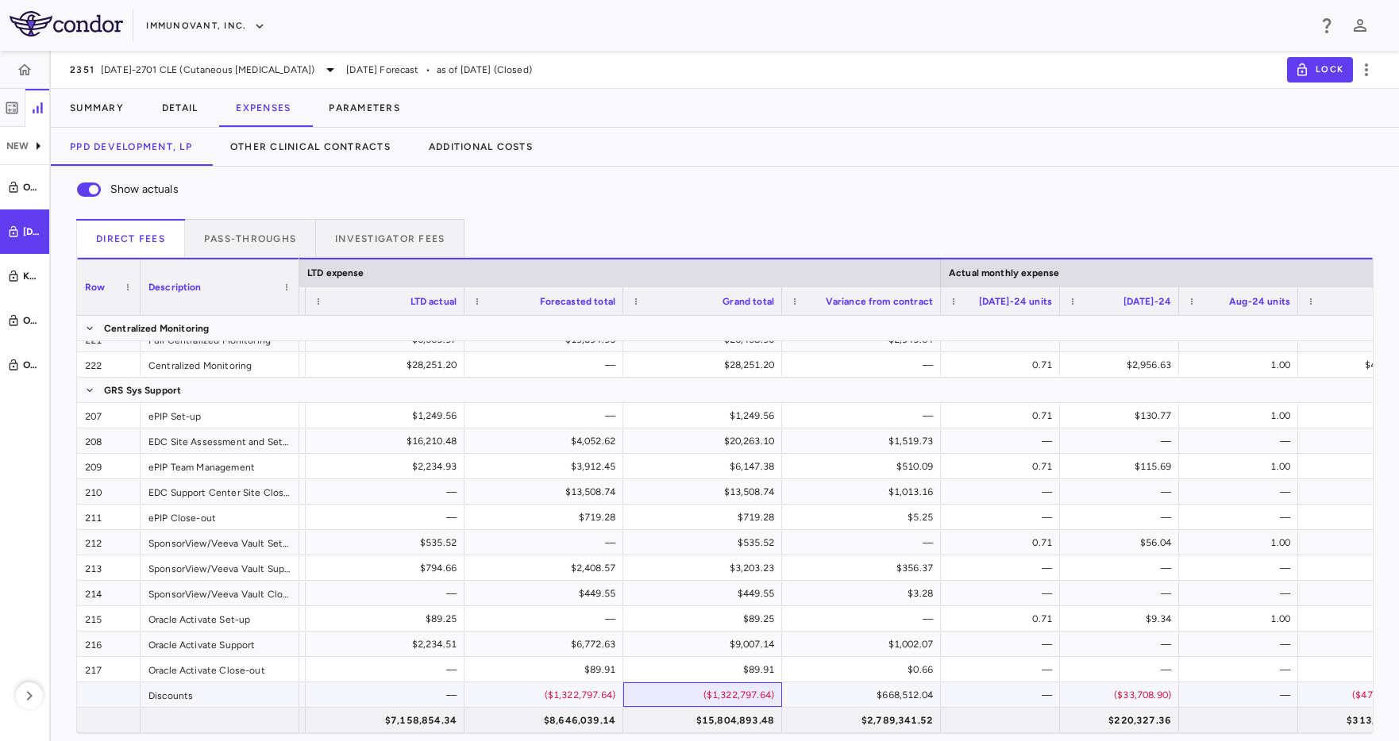
click at [722, 703] on div "($1,322,797.64)" at bounding box center [705, 695] width 137 height 25
click at [715, 719] on div "$15,804,893.48" at bounding box center [705, 720] width 137 height 25
click at [186, 113] on button "Detail" at bounding box center [180, 108] width 75 height 38
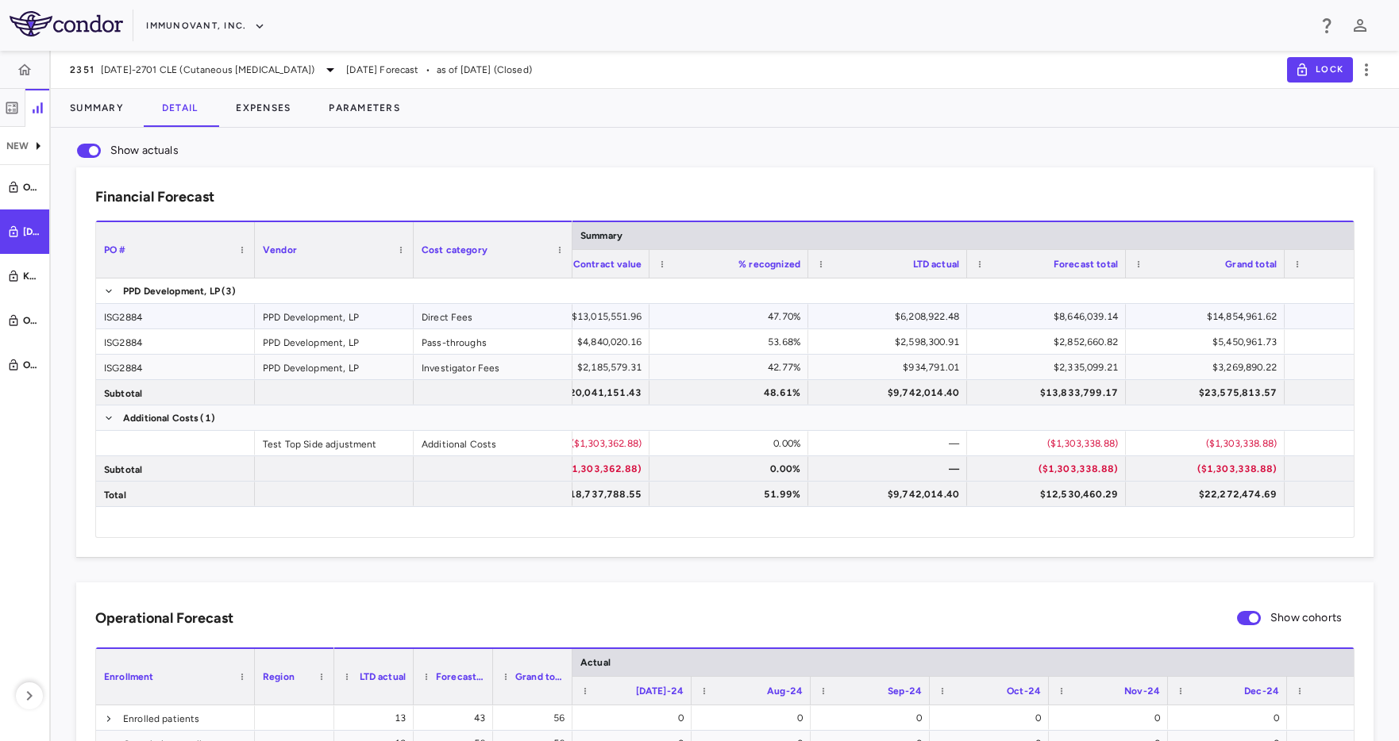
click at [1207, 314] on div "$14,854,961.62" at bounding box center [1208, 316] width 137 height 25
